Goal: Transaction & Acquisition: Purchase product/service

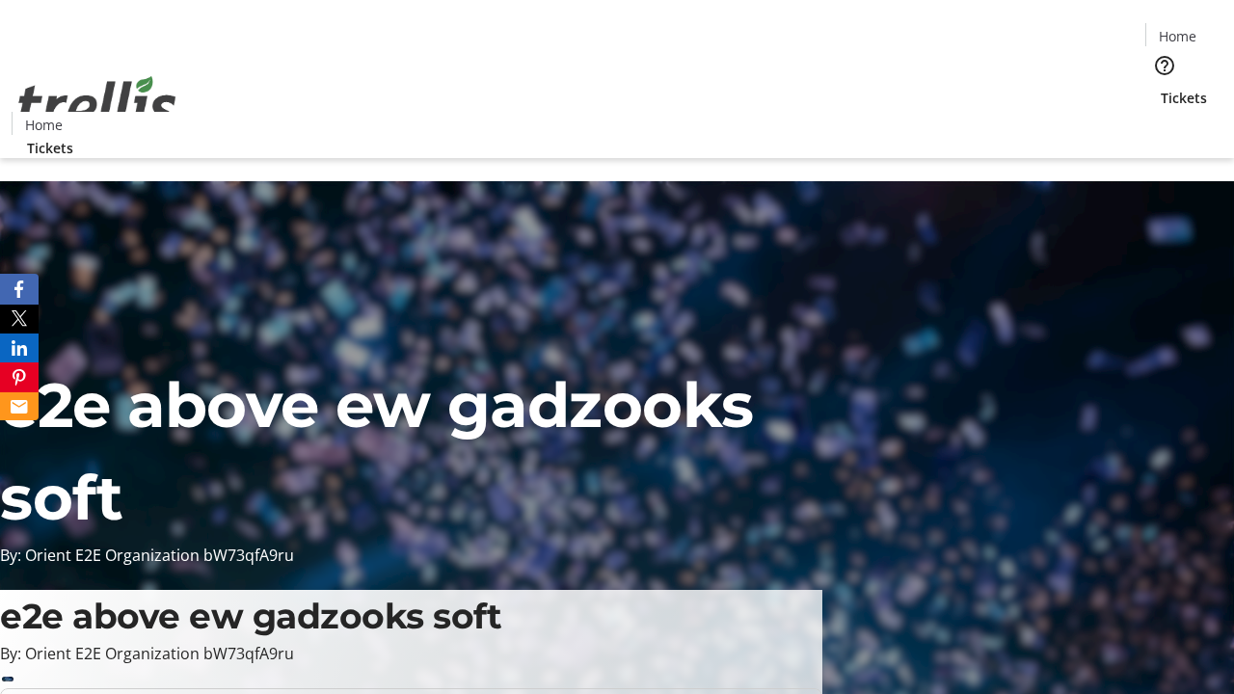
click at [1161, 88] on span "Tickets" at bounding box center [1184, 98] width 46 height 20
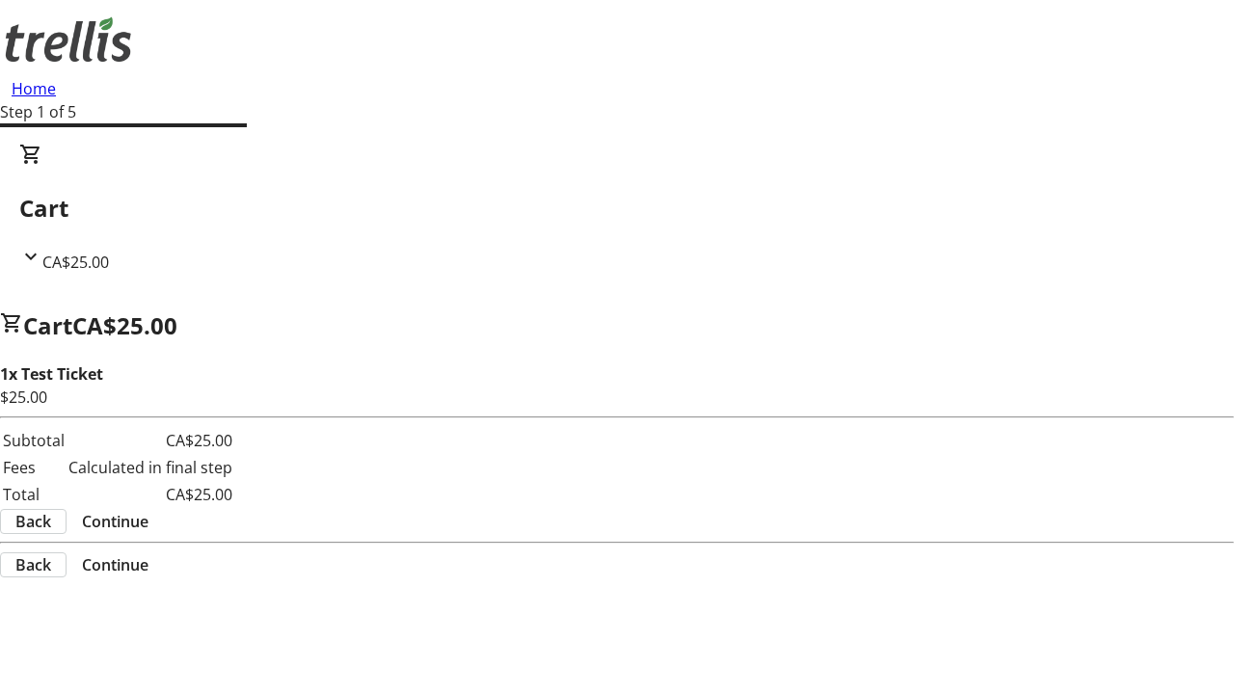
click at [148, 510] on span "Continue" at bounding box center [115, 521] width 67 height 23
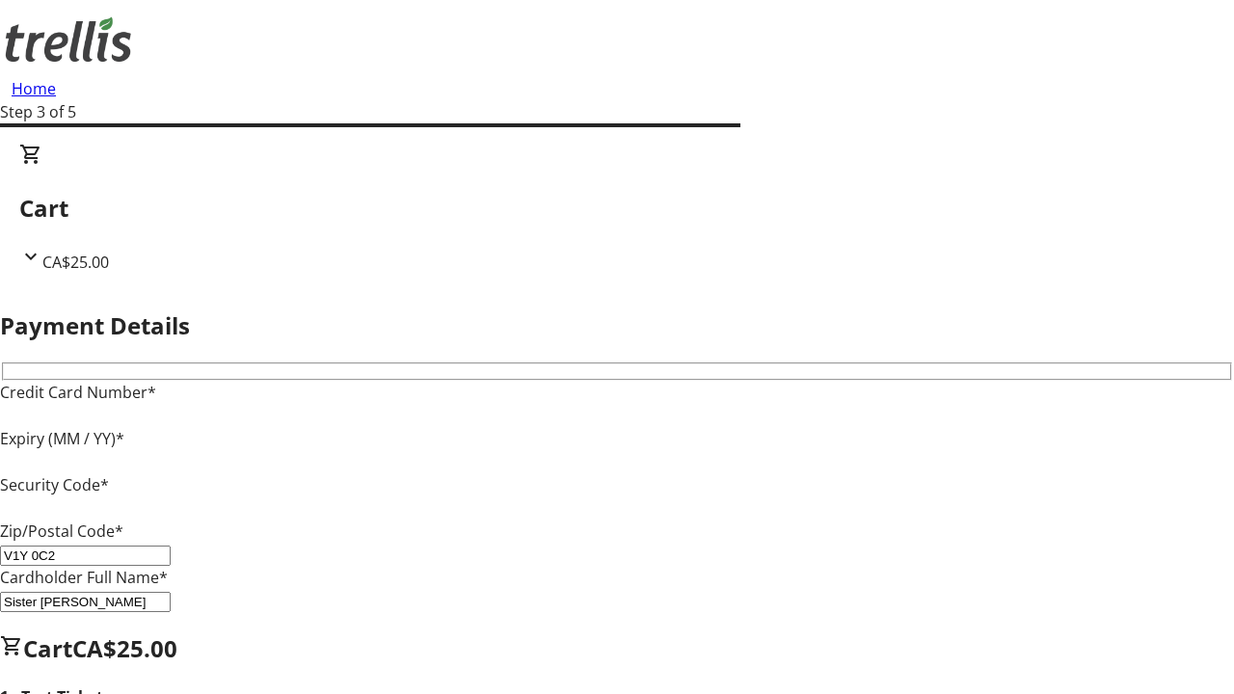
type input "V1Y 0C2"
